Goal: Use online tool/utility: Utilize a website feature to perform a specific function

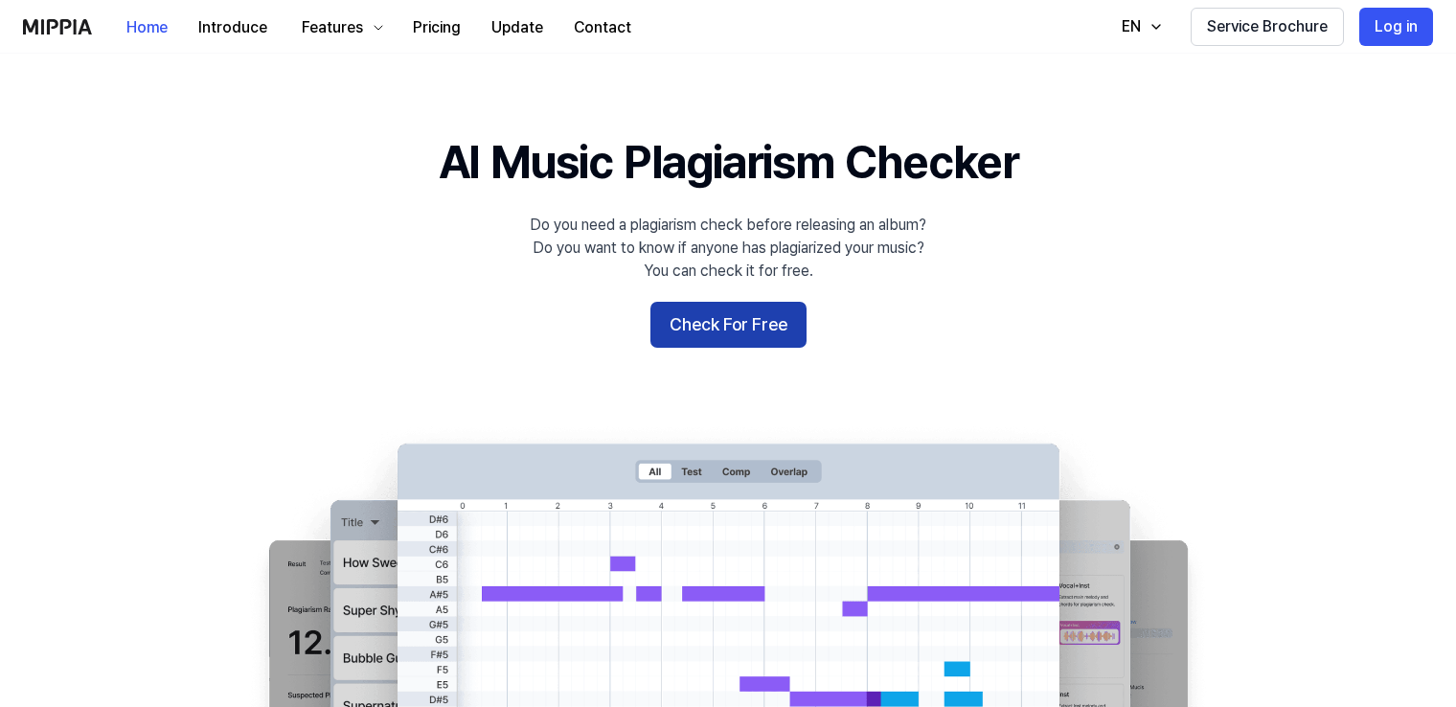
click at [774, 329] on button "Check For Free" at bounding box center [728, 325] width 156 height 46
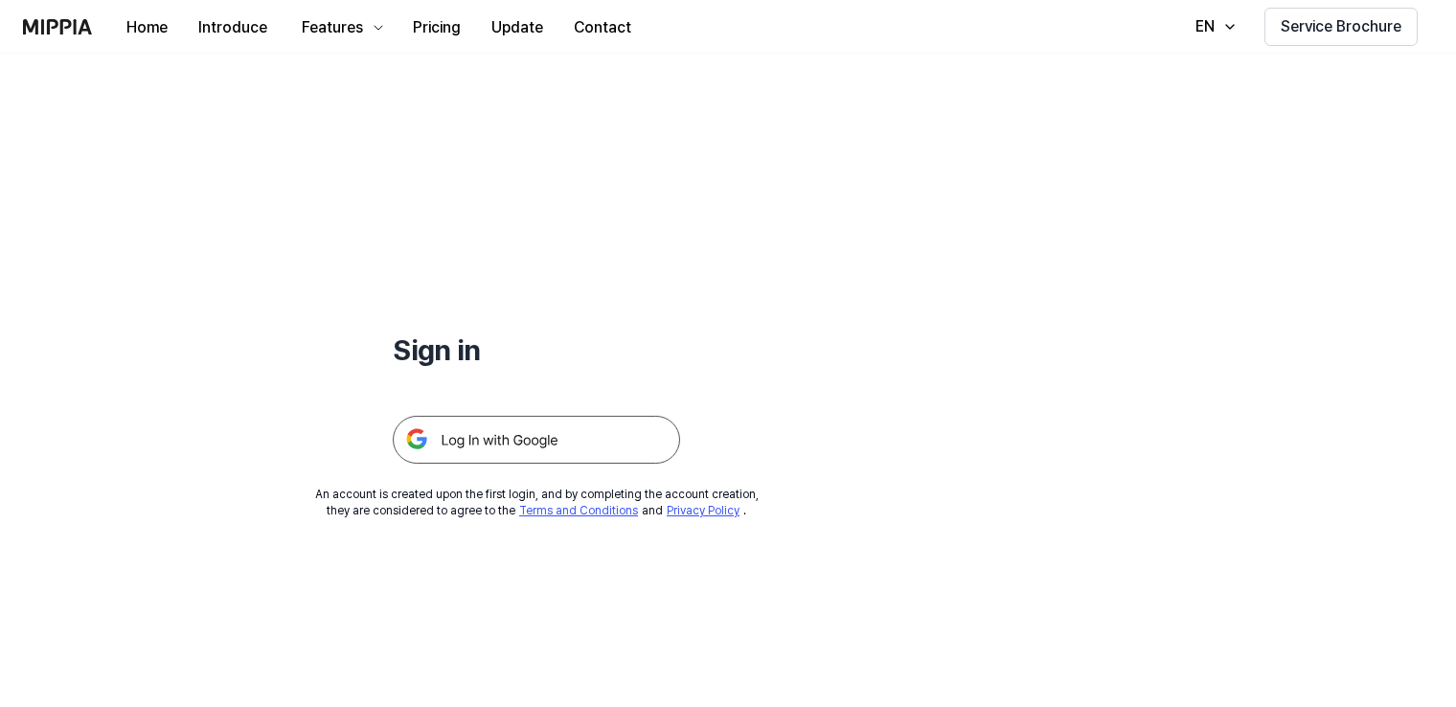
click at [479, 437] on img at bounding box center [536, 440] width 287 height 48
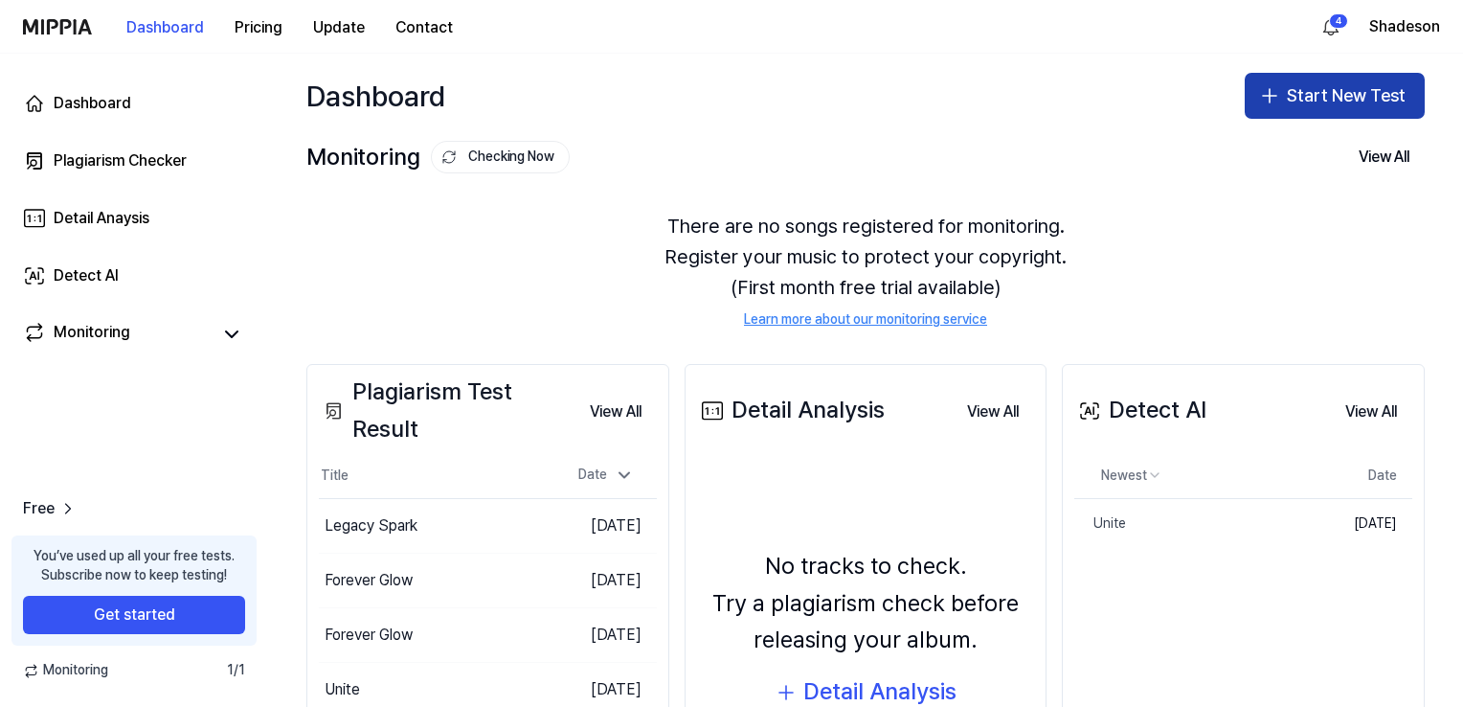
click at [1283, 102] on button "Start New Test" at bounding box center [1335, 96] width 180 height 46
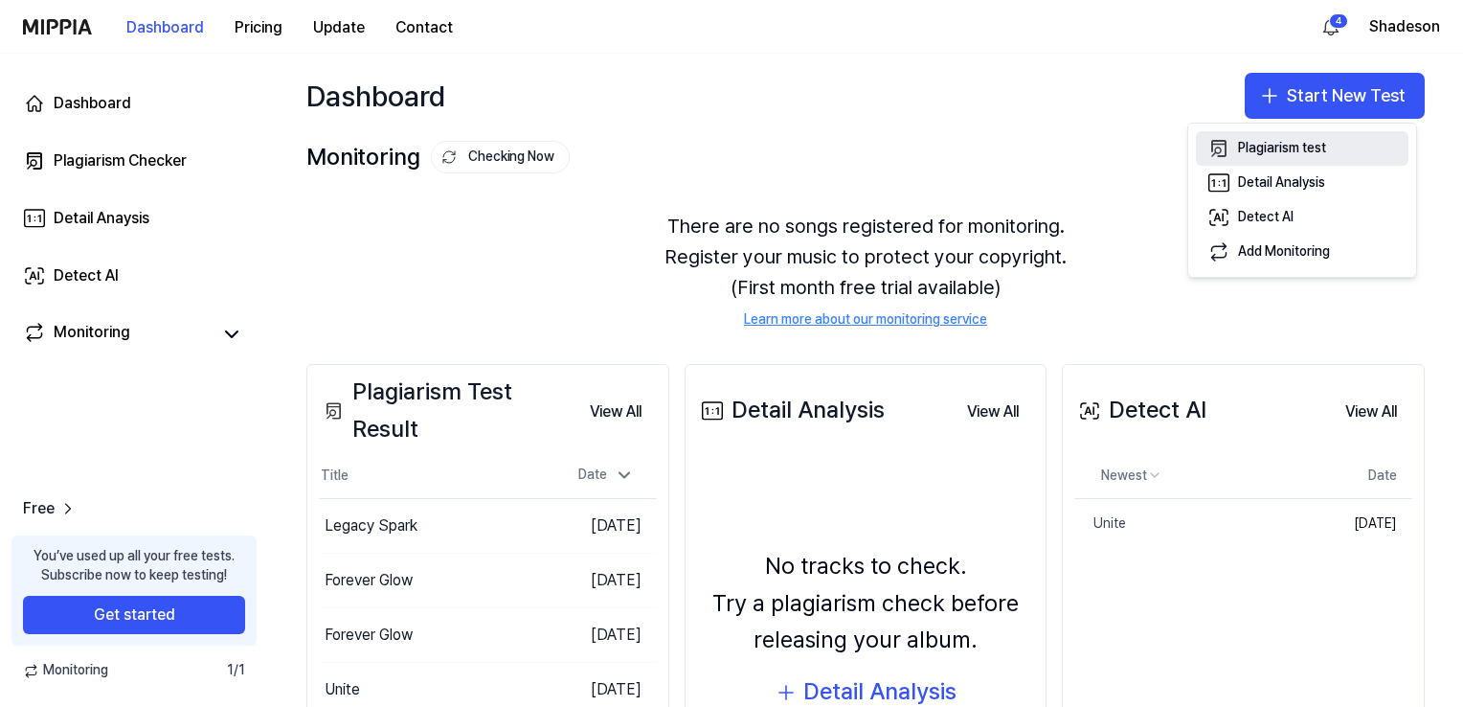
click at [1282, 149] on div "Plagiarism test" at bounding box center [1282, 148] width 88 height 19
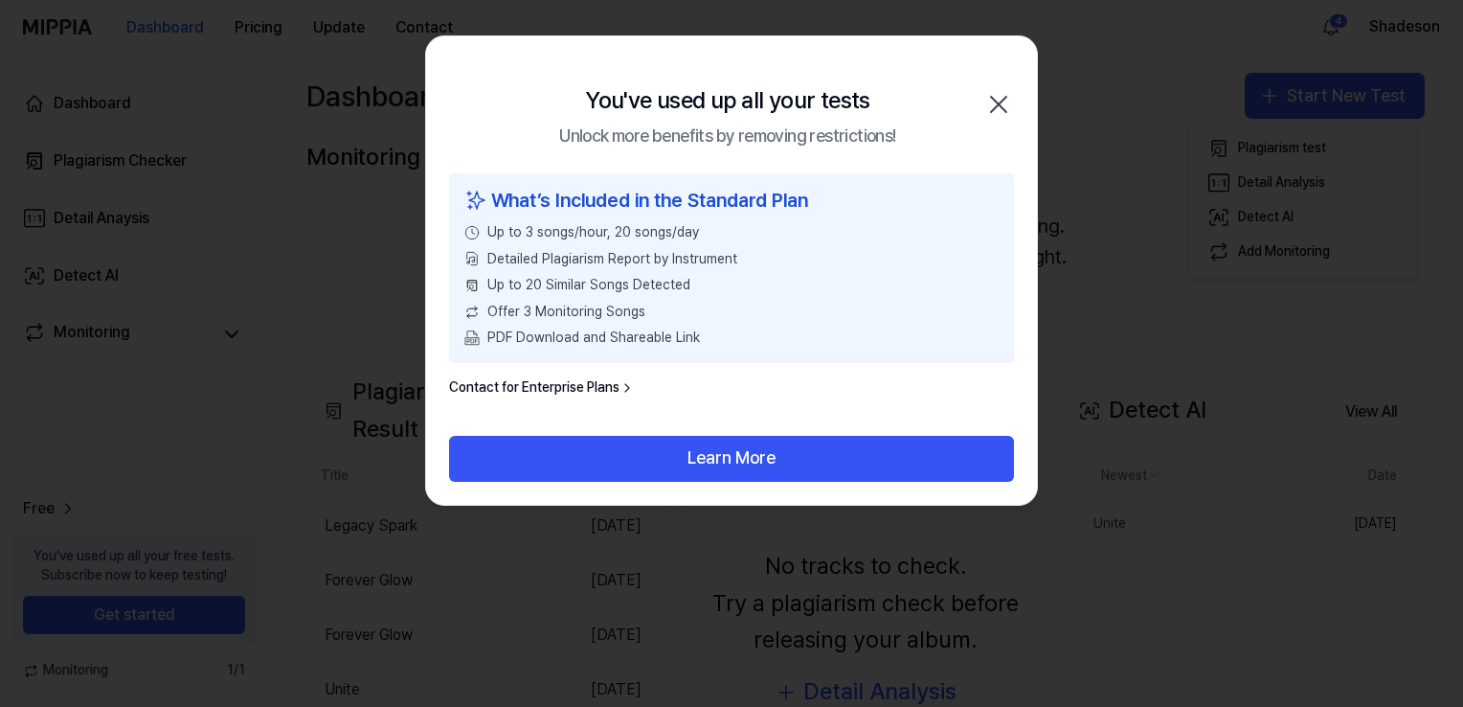
click at [991, 99] on icon "button" at bounding box center [998, 104] width 31 height 31
